Goal: Go to known website: Go to known website

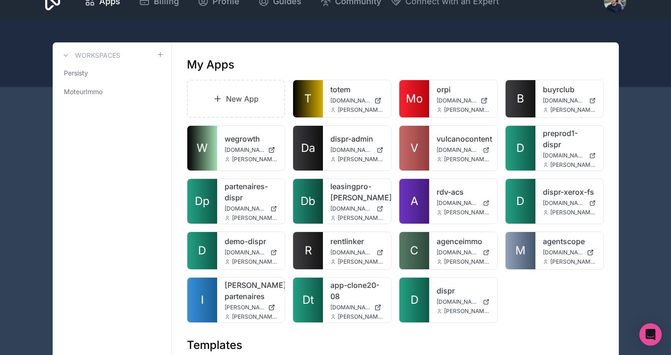
scroll to position [22, 0]
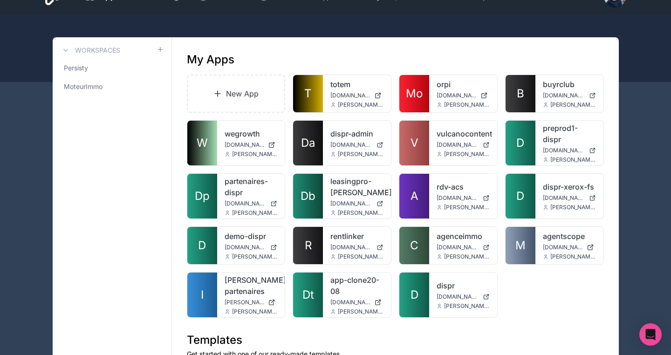
click at [312, 195] on span "Db" at bounding box center [308, 196] width 15 height 15
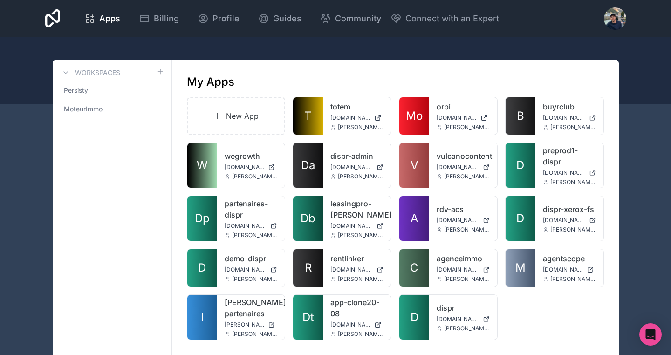
click at [426, 315] on link "D" at bounding box center [414, 317] width 30 height 45
